Goal: Information Seeking & Learning: Learn about a topic

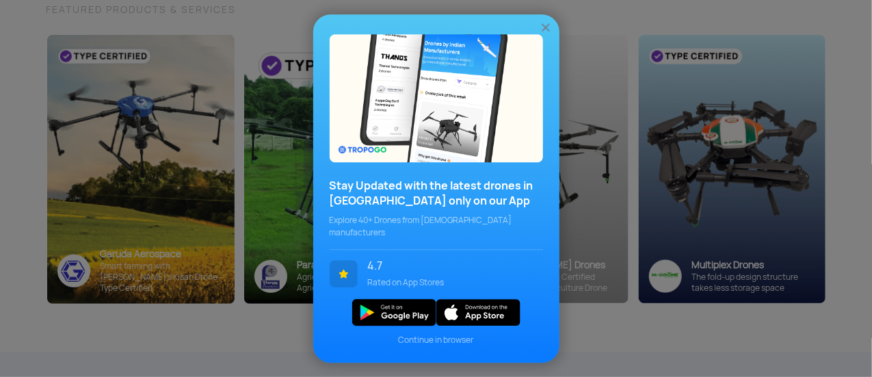
scroll to position [172, 0]
click at [549, 34] on img at bounding box center [546, 28] width 14 height 14
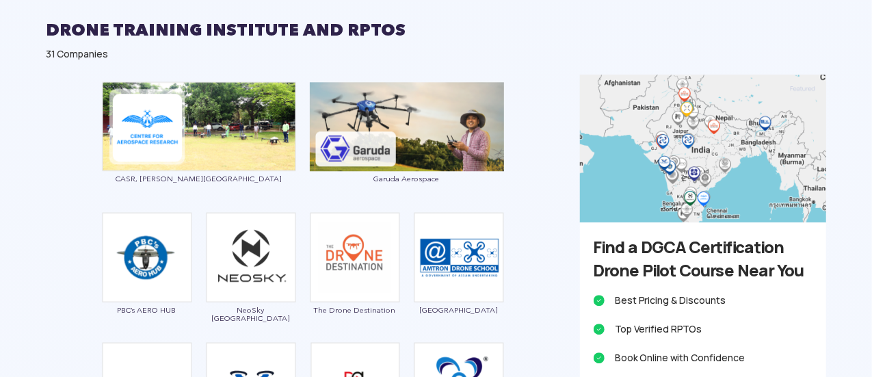
scroll to position [1735, 0]
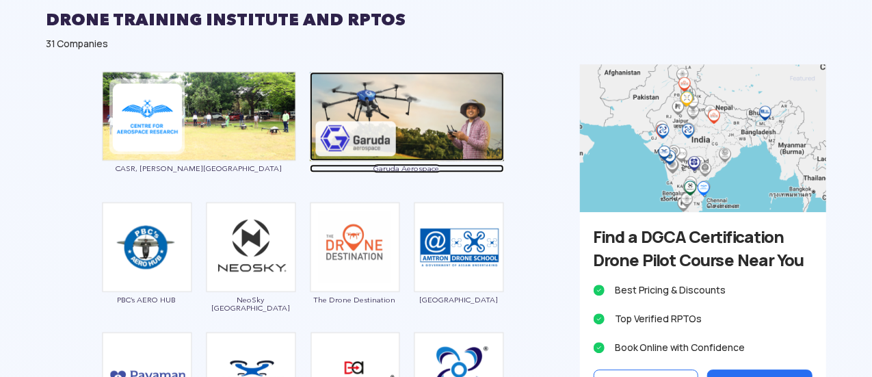
click at [460, 107] on img at bounding box center [407, 116] width 194 height 89
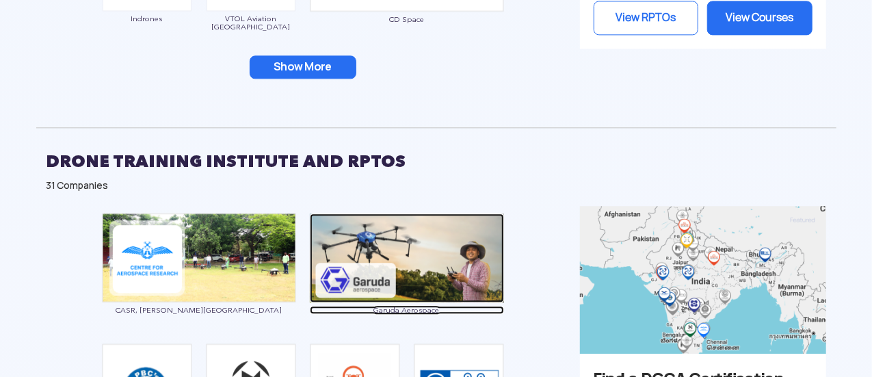
scroll to position [1592, 0]
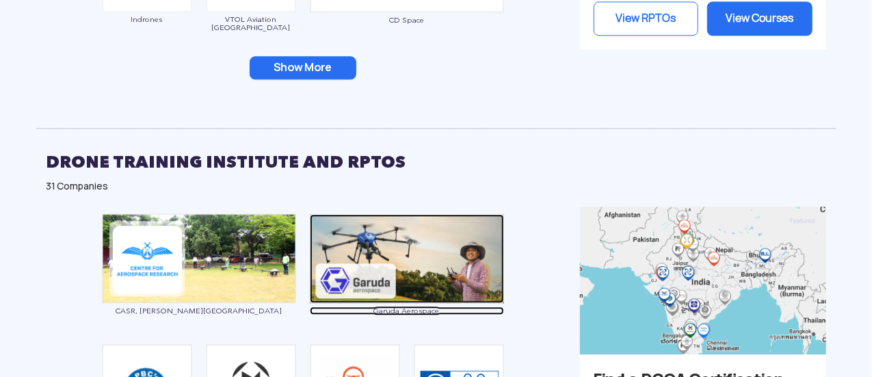
click at [372, 262] on img at bounding box center [407, 258] width 194 height 89
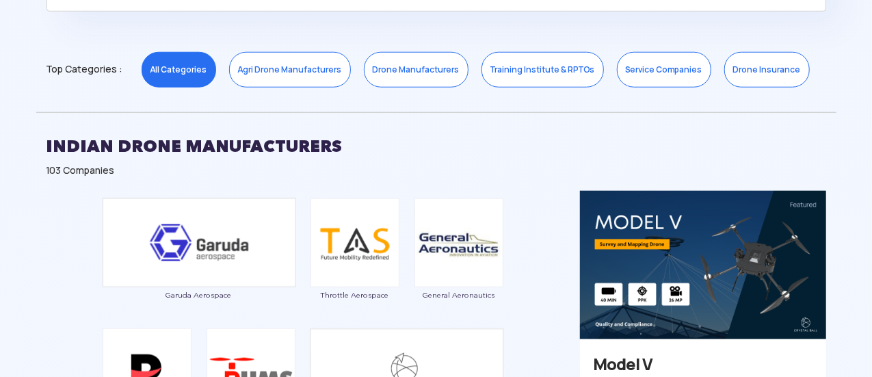
scroll to position [664, 0]
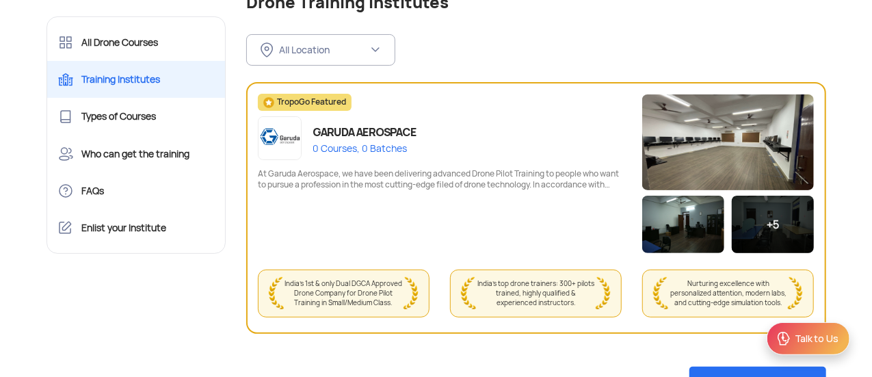
scroll to position [127, 0]
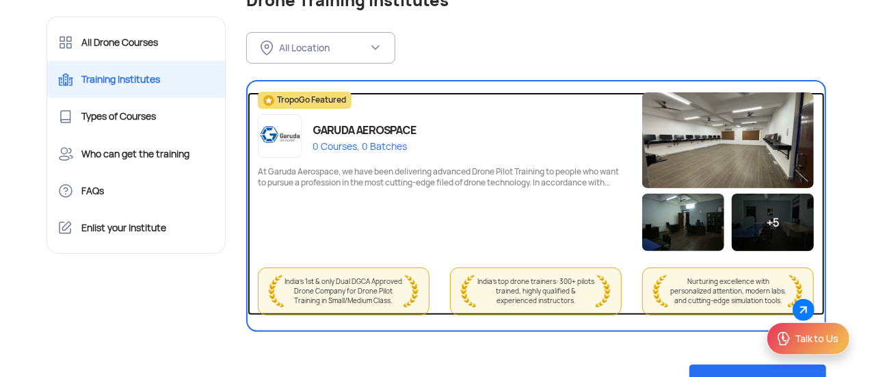
click at [699, 146] on img at bounding box center [729, 140] width 172 height 96
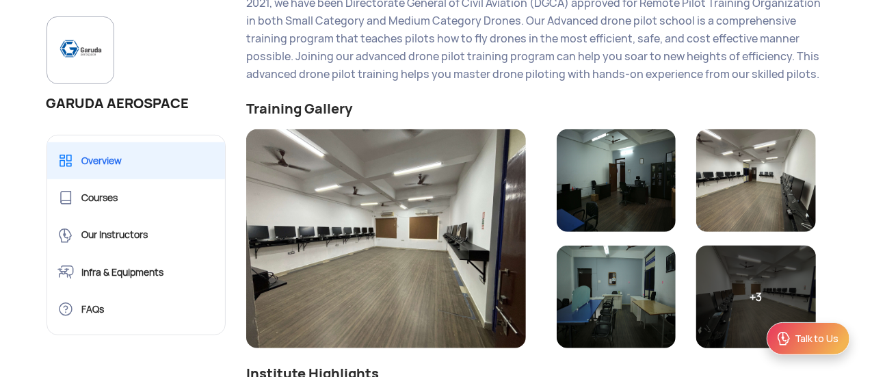
scroll to position [309, 0]
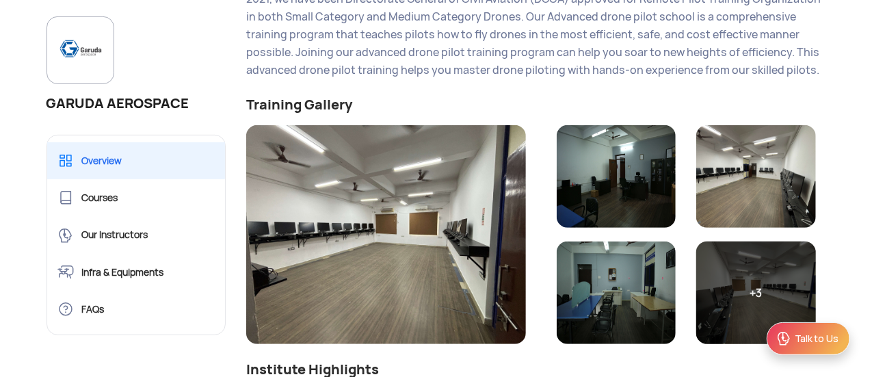
click at [471, 262] on img at bounding box center [386, 234] width 280 height 219
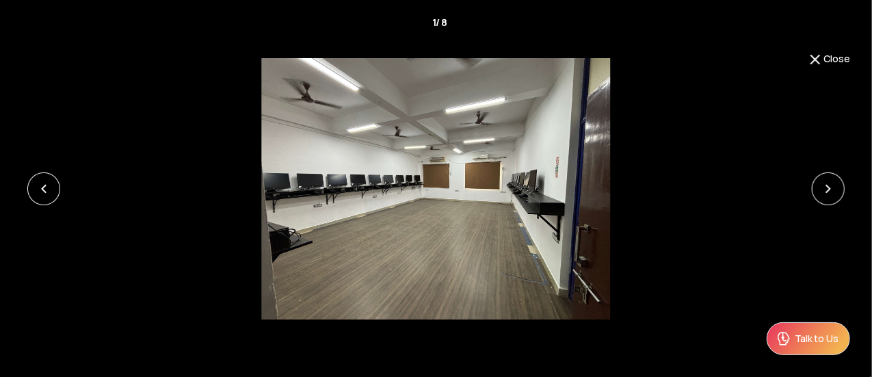
click at [471, 262] on img at bounding box center [436, 188] width 349 height 262
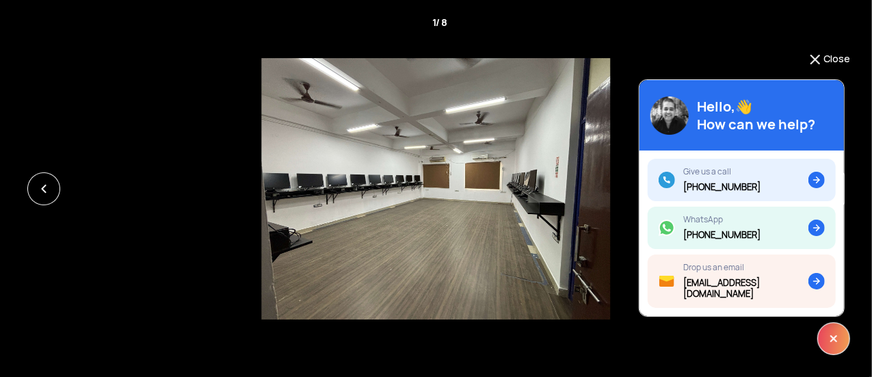
click at [824, 343] on img at bounding box center [834, 338] width 33 height 33
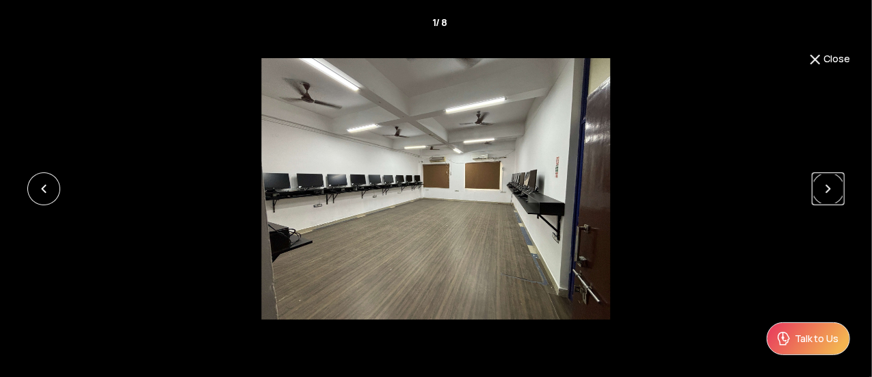
click at [827, 174] on link at bounding box center [828, 188] width 33 height 33
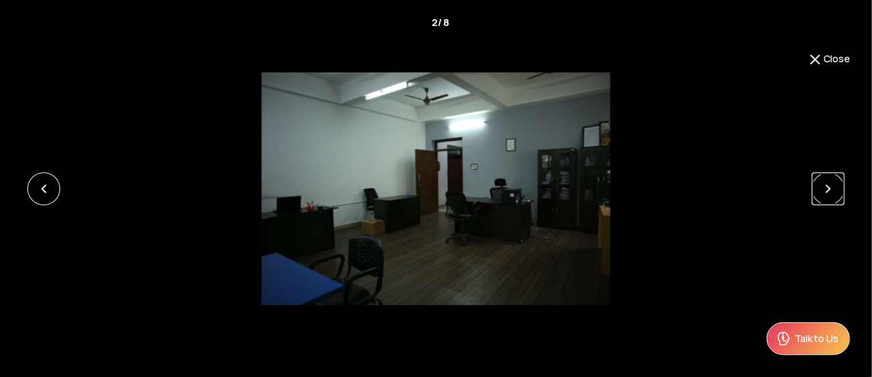
click at [827, 174] on link at bounding box center [828, 188] width 33 height 33
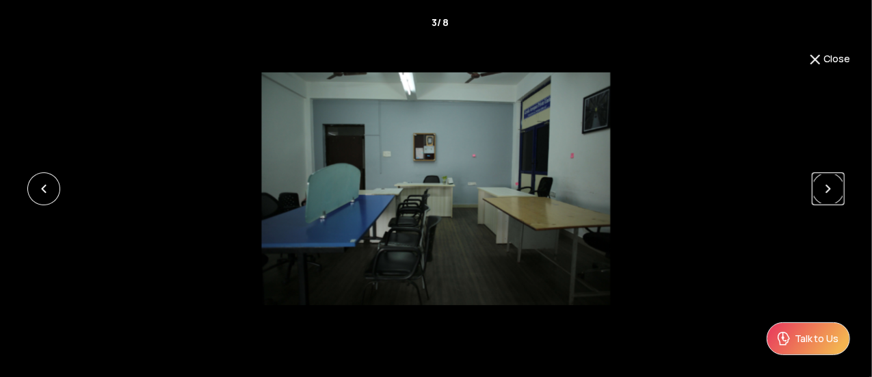
click at [827, 174] on link at bounding box center [828, 188] width 33 height 33
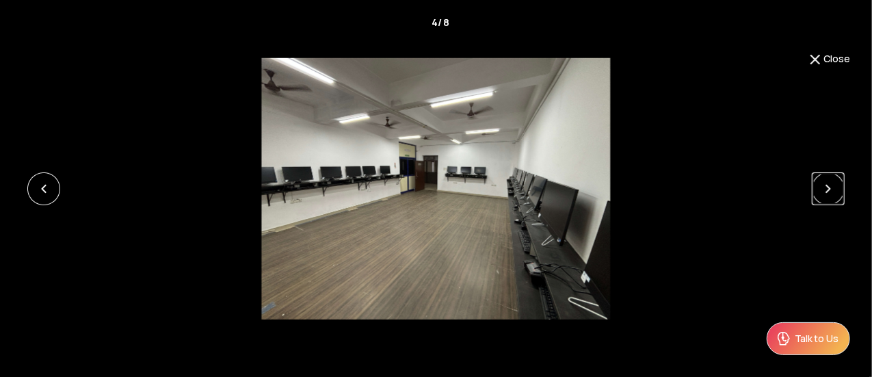
click at [827, 174] on link at bounding box center [828, 188] width 33 height 33
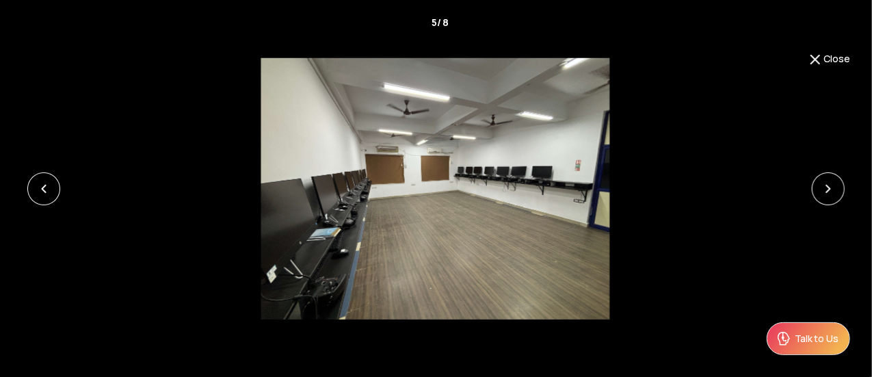
click at [840, 63] on button "Close" at bounding box center [828, 59] width 43 height 16
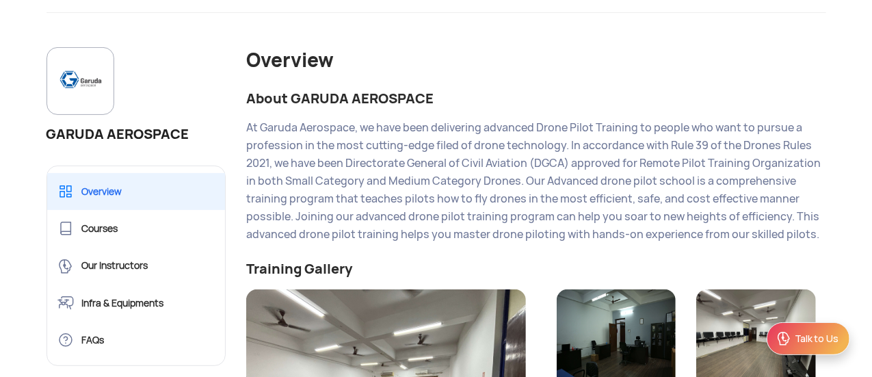
scroll to position [113, 0]
